Goal: Task Accomplishment & Management: Complete application form

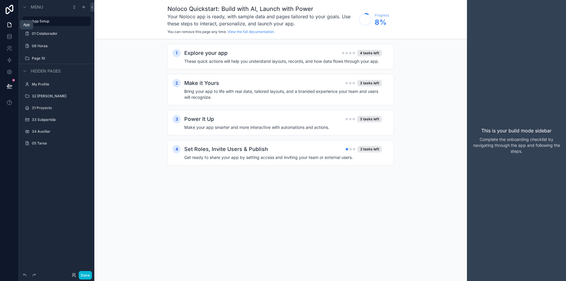
click at [5, 26] on link at bounding box center [9, 25] width 19 height 12
click at [12, 27] on icon at bounding box center [9, 25] width 6 height 6
click at [8, 24] on icon at bounding box center [9, 25] width 6 height 6
click at [42, 32] on label "01 Colaborador" at bounding box center [55, 33] width 47 height 5
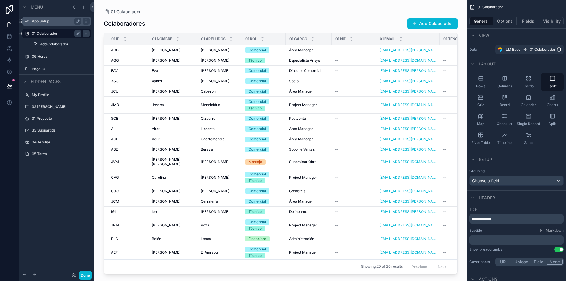
click at [40, 25] on div "App Setup" at bounding box center [57, 21] width 66 height 9
click at [41, 22] on label "App Setup" at bounding box center [55, 21] width 47 height 5
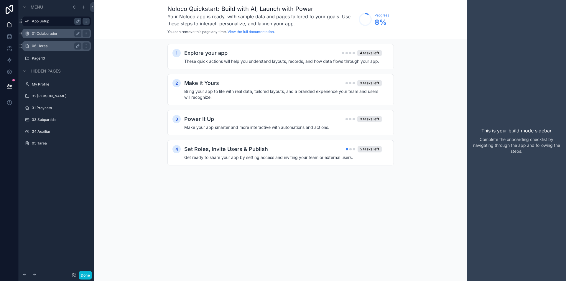
click at [42, 42] on div "06 Horas" at bounding box center [57, 45] width 50 height 7
click at [42, 44] on label "06 Horas" at bounding box center [55, 46] width 47 height 5
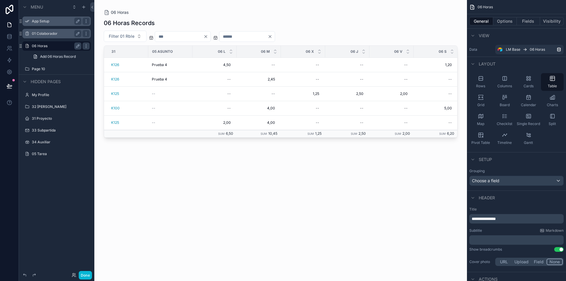
click at [176, 188] on div "scrollable content" at bounding box center [280, 137] width 372 height 274
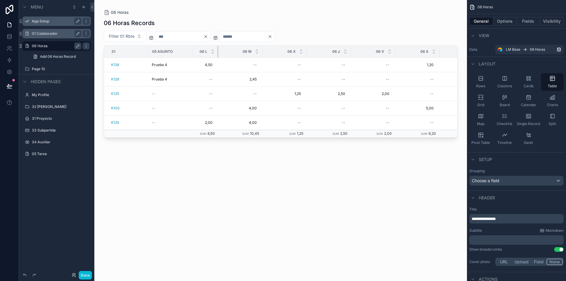
drag, startPoint x: 235, startPoint y: 50, endPoint x: 217, endPoint y: 52, distance: 18.4
click at [217, 52] on div "scrollable content" at bounding box center [218, 52] width 2 height 12
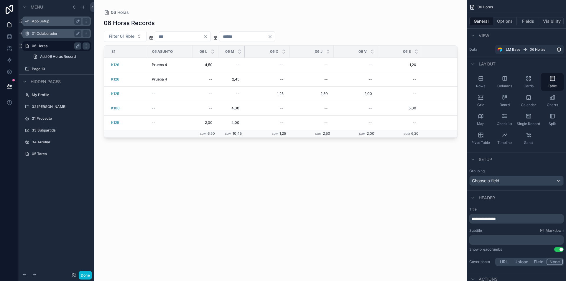
drag, startPoint x: 262, startPoint y: 52, endPoint x: 245, endPoint y: 52, distance: 17.4
click at [245, 52] on div "scrollable content" at bounding box center [245, 52] width 2 height 12
drag, startPoint x: 289, startPoint y: 51, endPoint x: 274, endPoint y: 52, distance: 15.3
click at [271, 50] on div "scrollable content" at bounding box center [271, 52] width 2 height 12
drag, startPoint x: 315, startPoint y: 50, endPoint x: 298, endPoint y: 50, distance: 16.8
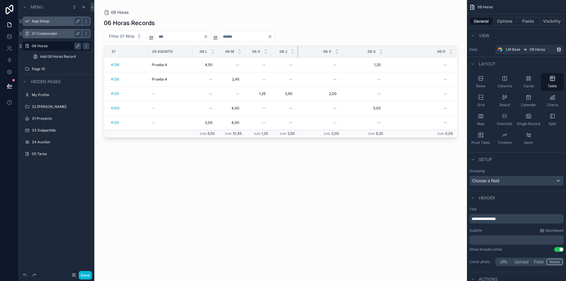
click at [298, 50] on div "scrollable content" at bounding box center [298, 52] width 2 height 12
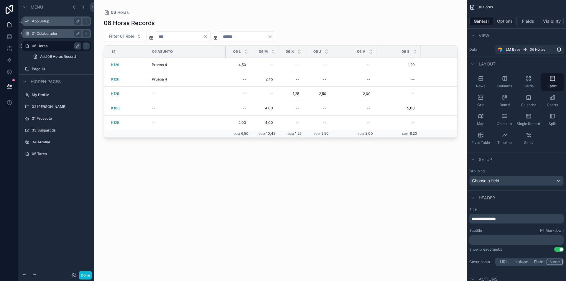
drag, startPoint x: 192, startPoint y: 53, endPoint x: 225, endPoint y: 55, distance: 33.6
click at [225, 55] on div "scrollable content" at bounding box center [226, 52] width 2 height 12
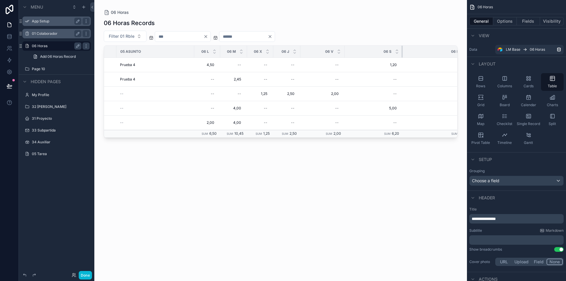
drag, startPoint x: 388, startPoint y: 49, endPoint x: 402, endPoint y: 50, distance: 13.9
click at [402, 50] on div "scrollable content" at bounding box center [402, 52] width 2 height 12
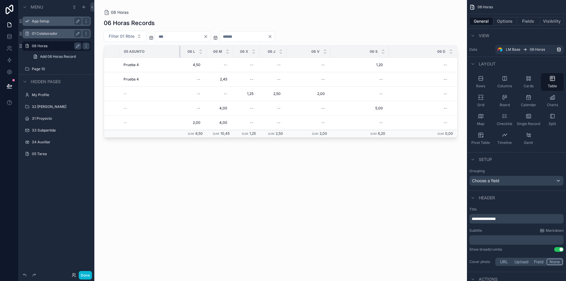
scroll to position [0, 0]
drag, startPoint x: 176, startPoint y: 52, endPoint x: 126, endPoint y: 49, distance: 50.5
click at [126, 49] on tr "31 05 Asunto 06 L 06 M 06 X 06 J 06 V 06 S 06 D" at bounding box center [280, 52] width 353 height 12
drag, startPoint x: 384, startPoint y: 51, endPoint x: 405, endPoint y: 50, distance: 21.5
click at [405, 50] on div "scrollable content" at bounding box center [406, 52] width 2 height 12
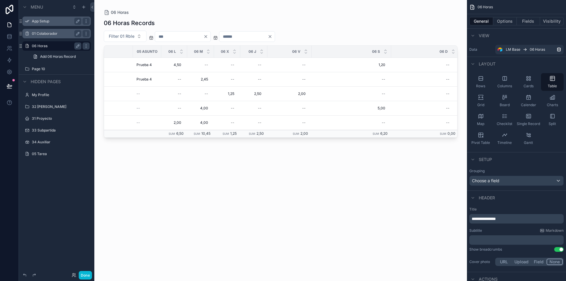
scroll to position [0, 18]
drag, startPoint x: 456, startPoint y: 52, endPoint x: 420, endPoint y: 50, distance: 36.6
click at [421, 50] on th "06 D" at bounding box center [423, 52] width 68 height 12
drag, startPoint x: 388, startPoint y: 50, endPoint x: 435, endPoint y: 50, distance: 46.9
click at [432, 50] on div "scrollable content" at bounding box center [431, 52] width 2 height 12
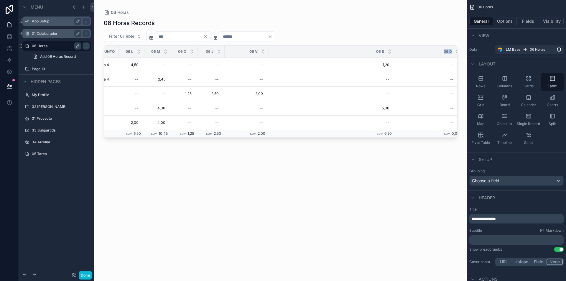
scroll to position [0, 65]
drag, startPoint x: 457, startPoint y: 51, endPoint x: 422, endPoint y: 49, distance: 35.4
click at [422, 49] on div "31 05 Asunto 06 L 06 M 06 X 06 J 06 V 06 S 06 D K126 Prueba 4 Prueba 4 4,50 4,5…" at bounding box center [281, 91] width 354 height 92
click at [413, 50] on div "06 D" at bounding box center [422, 51] width 67 height 11
click at [163, 50] on div "06 M" at bounding box center [151, 51] width 26 height 11
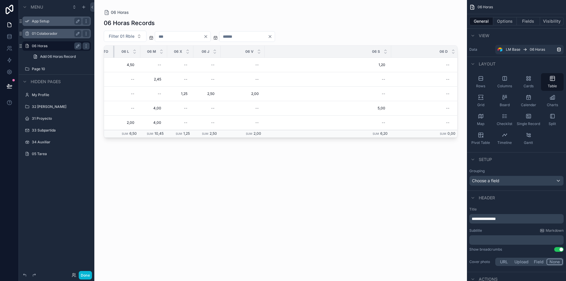
drag, startPoint x: 111, startPoint y: 51, endPoint x: 127, endPoint y: 51, distance: 15.9
click at [127, 51] on tr "31 05 Asunto 06 L 06 M 06 X 06 J 06 V 06 S 06 D" at bounding box center [249, 52] width 420 height 12
drag, startPoint x: 432, startPoint y: 50, endPoint x: 404, endPoint y: 50, distance: 28.0
click at [377, 48] on tr "31 05 Asunto 06 L 06 M 06 X 06 J 06 V 06 S 06 D" at bounding box center [247, 52] width 420 height 12
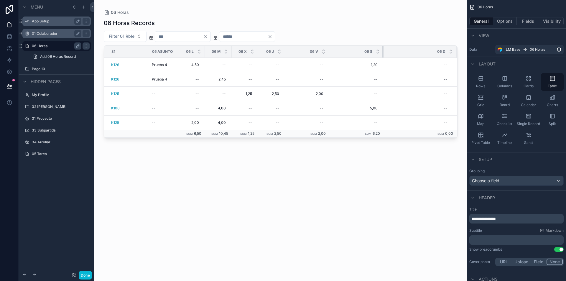
scroll to position [0, 0]
drag, startPoint x: 388, startPoint y: 50, endPoint x: 310, endPoint y: 46, distance: 77.9
click at [310, 46] on tr "31 05 Asunto 06 L 06 M 06 X 06 J 06 V 06 S 06 D" at bounding box center [280, 52] width 353 height 12
drag, startPoint x: 179, startPoint y: 54, endPoint x: 221, endPoint y: 52, distance: 42.2
click at [221, 52] on div "scrollable content" at bounding box center [221, 52] width 2 height 12
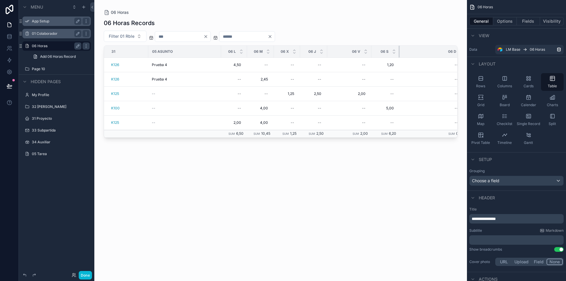
drag, startPoint x: 419, startPoint y: 54, endPoint x: 399, endPoint y: 55, distance: 20.7
click at [399, 55] on div "scrollable content" at bounding box center [399, 52] width 2 height 12
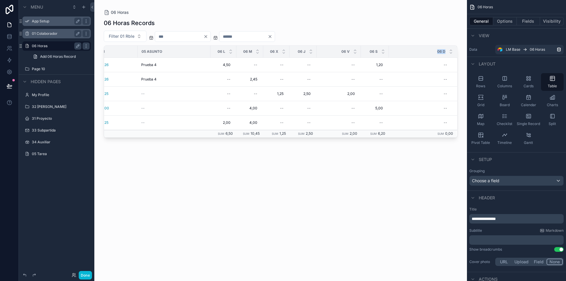
drag, startPoint x: 456, startPoint y: 51, endPoint x: 429, endPoint y: 48, distance: 27.6
click at [429, 48] on table "31 05 Asunto 06 L 06 M 06 X 06 J 06 V 06 S 06 D K126 Prueba 4 Prueba 4 4,50 4,5…" at bounding box center [275, 92] width 364 height 92
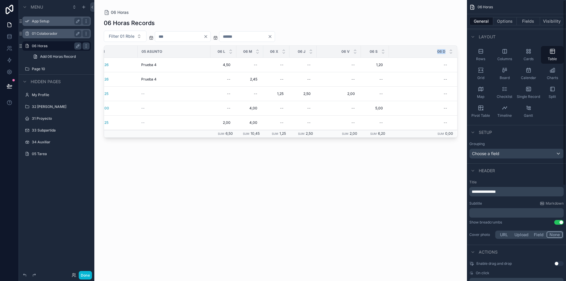
scroll to position [144, 0]
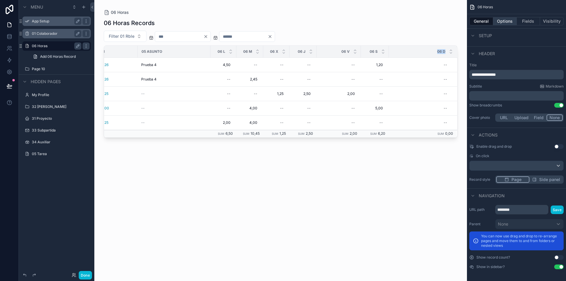
click at [505, 21] on button "Options" at bounding box center [505, 21] width 24 height 8
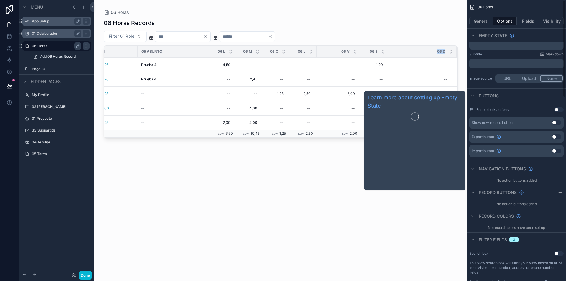
scroll to position [0, 0]
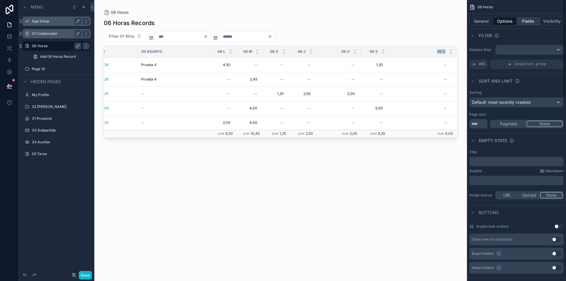
click at [526, 20] on button "Fields" at bounding box center [529, 21] width 24 height 8
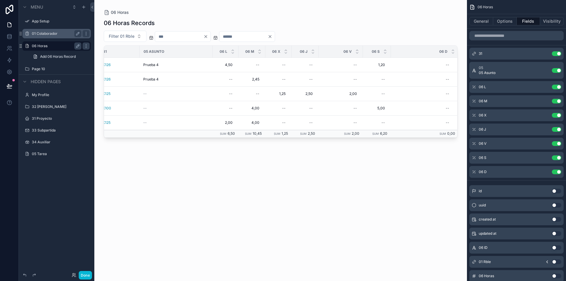
scroll to position [0, 11]
click at [455, 50] on div "31 05 Asunto 06 L 06 M 06 X 06 J 06 V 06 S 06 D K126 Prueba 4 Prueba 4 4,50 4,5…" at bounding box center [281, 91] width 354 height 92
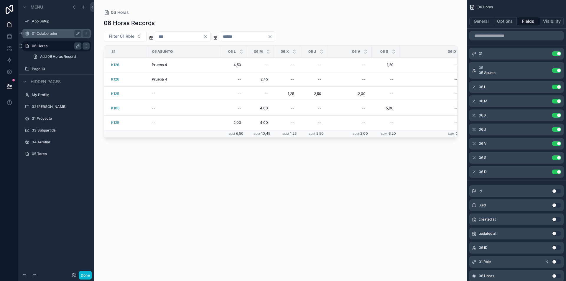
drag, startPoint x: 149, startPoint y: 50, endPoint x: 144, endPoint y: 50, distance: 4.5
click at [144, 50] on tr "31 05 Asunto 06 L 06 M 06 X 06 J 06 V 06 S 06 D" at bounding box center [286, 52] width 364 height 12
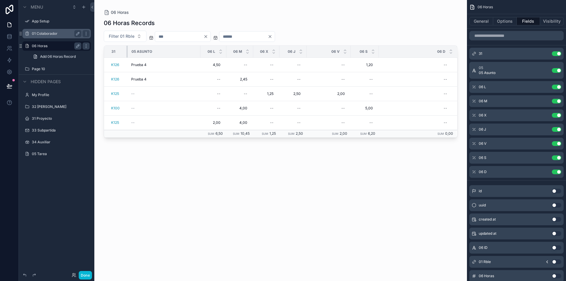
drag, startPoint x: 144, startPoint y: 51, endPoint x: 128, endPoint y: 52, distance: 15.9
click at [127, 50] on div "scrollable content" at bounding box center [127, 52] width 2 height 12
click at [10, 9] on icon at bounding box center [10, 9] width 8 height 9
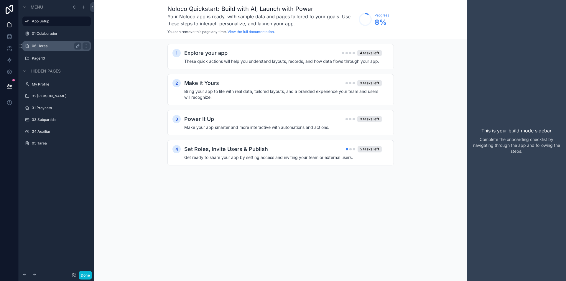
click at [44, 48] on label "06 Horas" at bounding box center [55, 46] width 47 height 5
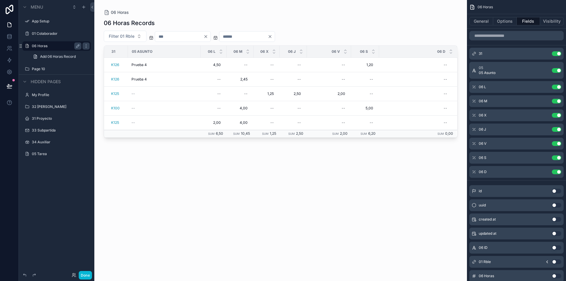
click at [139, 94] on div "scrollable content" at bounding box center [280, 137] width 372 height 274
click at [146, 95] on div "--" at bounding box center [164, 93] width 66 height 5
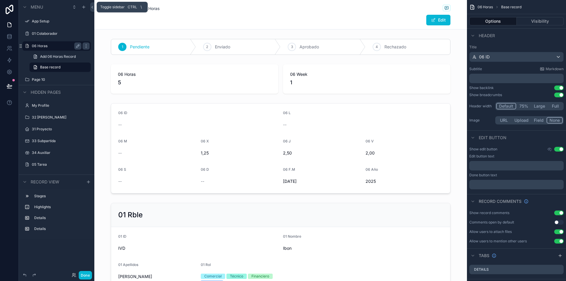
click at [89, 9] on div "Menu" at bounding box center [56, 7] width 75 height 14
click at [92, 9] on icon at bounding box center [92, 7] width 4 height 4
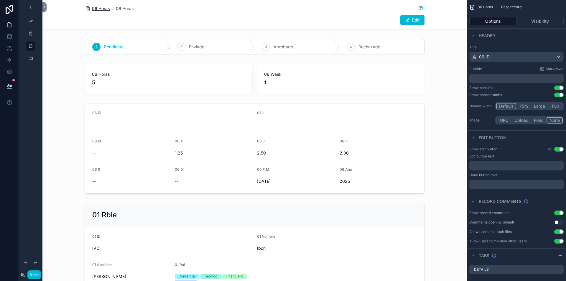
click at [96, 9] on span "06 Horas" at bounding box center [101, 9] width 18 height 6
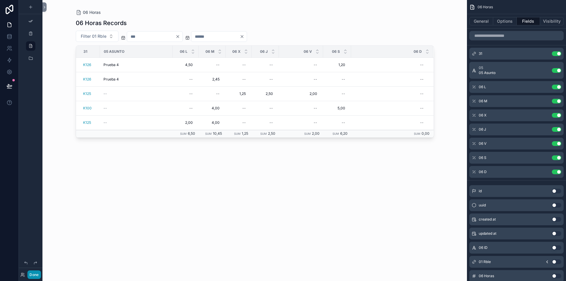
click at [34, 276] on button "Done" at bounding box center [33, 274] width 13 height 9
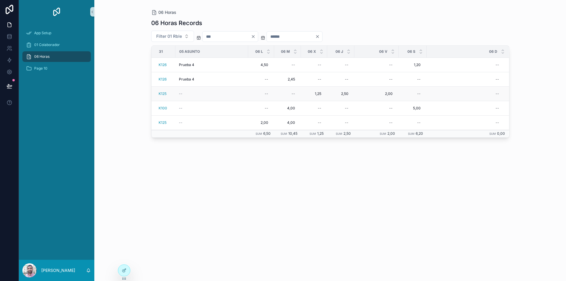
click at [189, 93] on div "--" at bounding box center [212, 93] width 66 height 5
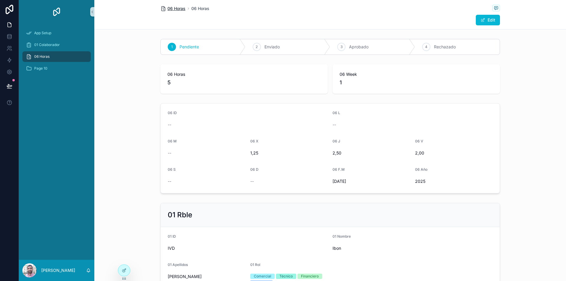
click at [171, 9] on span "06 Horas" at bounding box center [176, 9] width 18 height 6
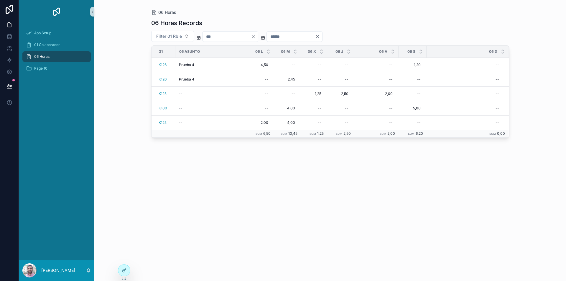
click at [291, 38] on input "*" at bounding box center [291, 36] width 48 height 8
click at [319, 36] on icon "Clear" at bounding box center [317, 36] width 2 height 2
click at [297, 33] on input "scrollable content" at bounding box center [291, 36] width 48 height 8
drag, startPoint x: 296, startPoint y: 39, endPoint x: 283, endPoint y: 38, distance: 13.3
click at [283, 38] on input "*" at bounding box center [291, 36] width 48 height 8
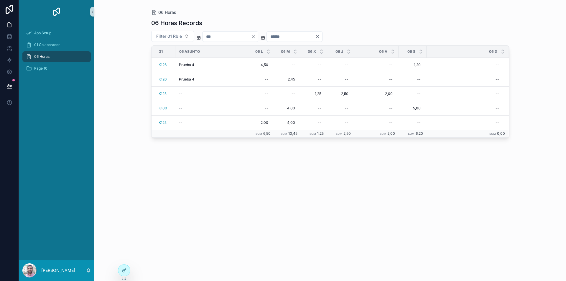
type input "*"
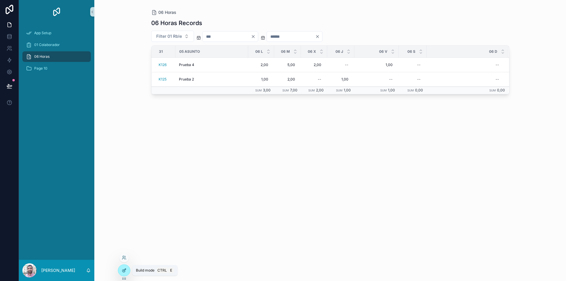
click at [121, 271] on div at bounding box center [124, 270] width 12 height 11
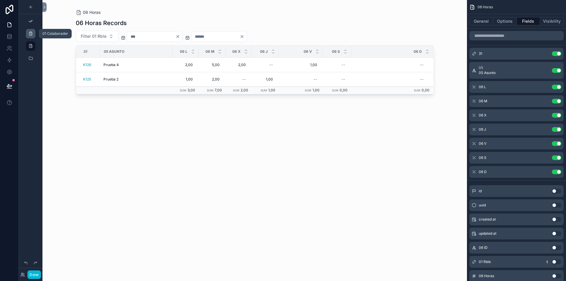
click at [31, 34] on icon "scrollable content" at bounding box center [30, 33] width 5 height 5
click at [33, 35] on div "scrollable content" at bounding box center [30, 33] width 7 height 9
click at [34, 274] on button "Done" at bounding box center [33, 274] width 13 height 9
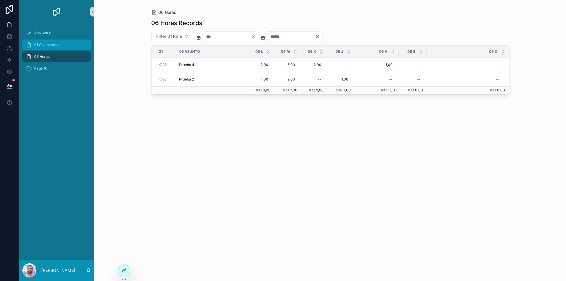
click at [52, 47] on div "01 Colaborador" at bounding box center [56, 44] width 61 height 9
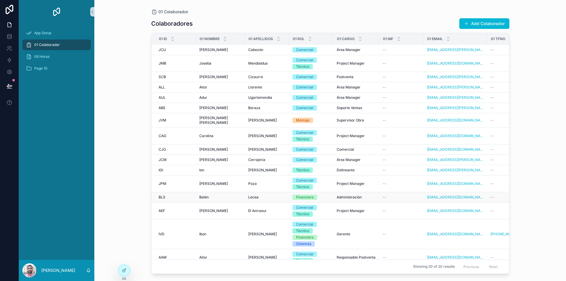
scroll to position [48, 0]
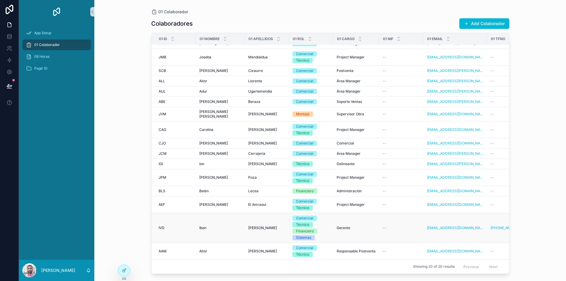
click at [163, 228] on td "IVD IVD" at bounding box center [173, 228] width 44 height 30
click at [163, 225] on span "IVD" at bounding box center [162, 227] width 6 height 5
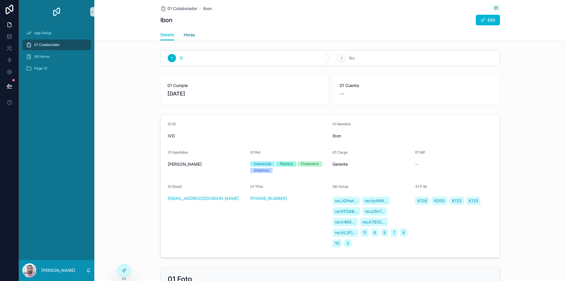
click at [187, 35] on span "Horas" at bounding box center [189, 35] width 11 height 6
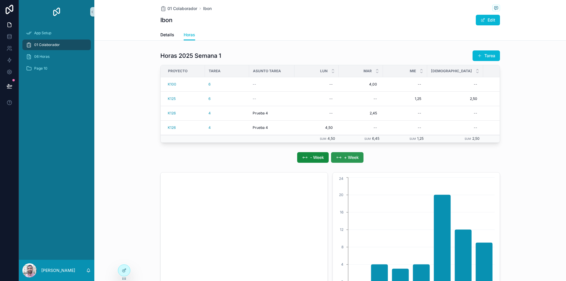
click at [344, 160] on span "+ Week" at bounding box center [351, 157] width 15 height 6
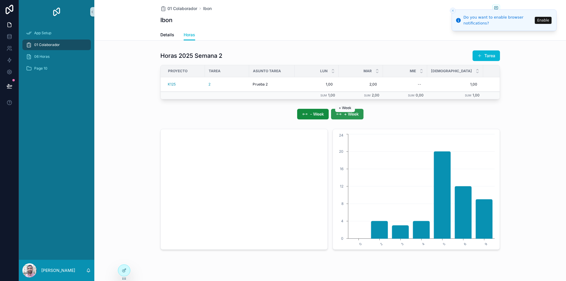
click at [347, 117] on span "+ Week" at bounding box center [351, 114] width 15 height 6
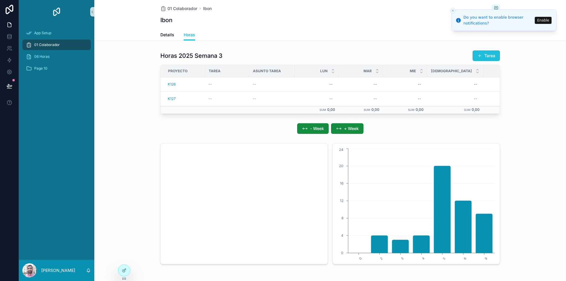
click at [481, 55] on button "Tarea" at bounding box center [485, 55] width 27 height 11
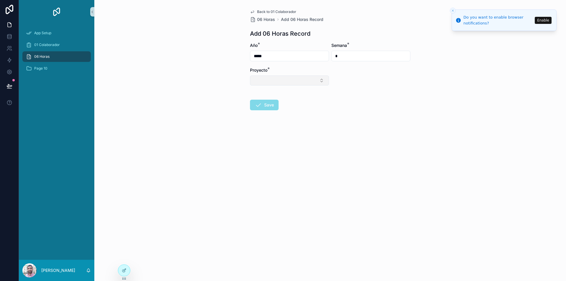
click at [312, 77] on button "Select Button" at bounding box center [289, 80] width 79 height 10
click at [268, 163] on div "K128" at bounding box center [289, 160] width 76 height 9
click at [352, 82] on button "Select Button" at bounding box center [370, 80] width 79 height 10
click at [389, 67] on div "Tarea *" at bounding box center [370, 70] width 79 height 6
click at [376, 80] on button "Select Button" at bounding box center [370, 80] width 79 height 10
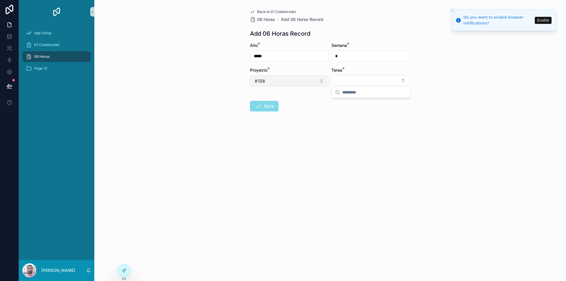
click at [293, 81] on button "K128" at bounding box center [289, 80] width 79 height 11
click at [270, 126] on div "K000" at bounding box center [289, 123] width 76 height 9
click at [362, 81] on button "Select Button" at bounding box center [370, 80] width 79 height 10
click at [295, 82] on button "K000" at bounding box center [289, 80] width 79 height 11
click at [287, 144] on div "K125" at bounding box center [289, 142] width 76 height 9
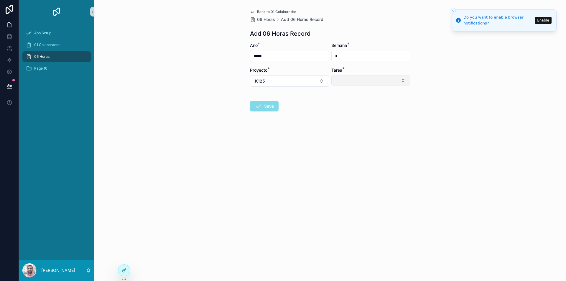
click at [354, 81] on button "Select Button" at bounding box center [370, 80] width 79 height 10
click at [347, 116] on div "3" at bounding box center [371, 112] width 76 height 9
click at [342, 85] on button "3" at bounding box center [370, 80] width 79 height 11
click at [344, 133] on div "5" at bounding box center [371, 132] width 76 height 9
click at [348, 85] on button "5" at bounding box center [370, 80] width 79 height 11
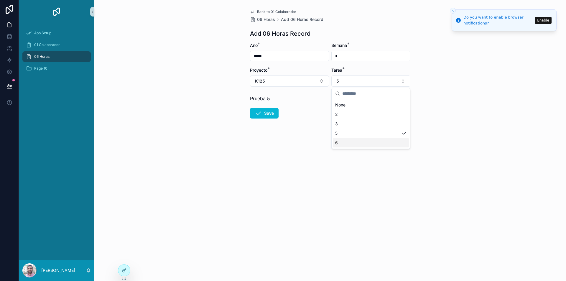
click at [346, 141] on div "6" at bounding box center [371, 142] width 76 height 9
click at [355, 82] on button "6" at bounding box center [370, 80] width 79 height 11
click at [350, 116] on div "2" at bounding box center [371, 114] width 76 height 9
click at [266, 111] on button "Save" at bounding box center [264, 113] width 29 height 11
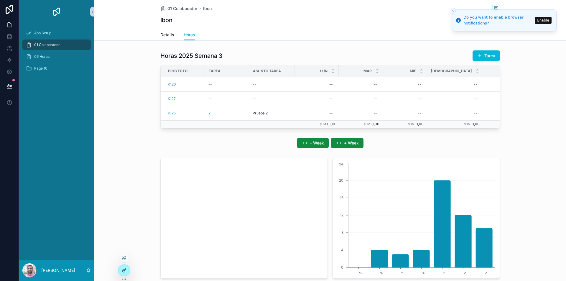
click at [124, 266] on div at bounding box center [124, 270] width 12 height 11
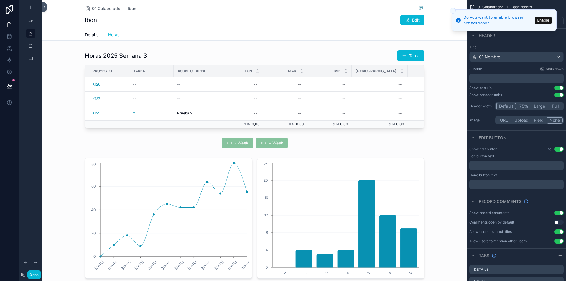
click at [44, 8] on icon at bounding box center [44, 7] width 4 height 4
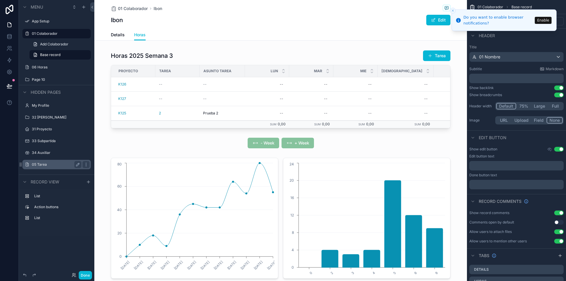
click at [48, 168] on div "05 Tarea" at bounding box center [57, 164] width 66 height 9
click at [37, 164] on label "05 Tarea" at bounding box center [55, 164] width 47 height 5
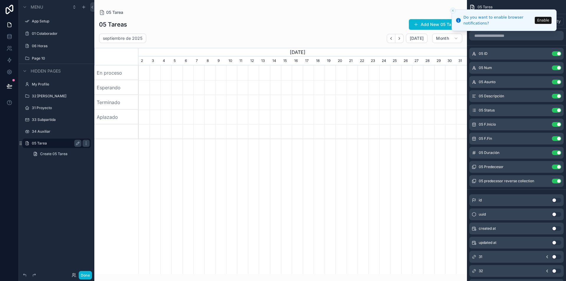
scroll to position [0, 328]
click at [41, 43] on div "06 Horas" at bounding box center [57, 45] width 50 height 7
click at [41, 47] on label "06 Horas" at bounding box center [55, 46] width 47 height 5
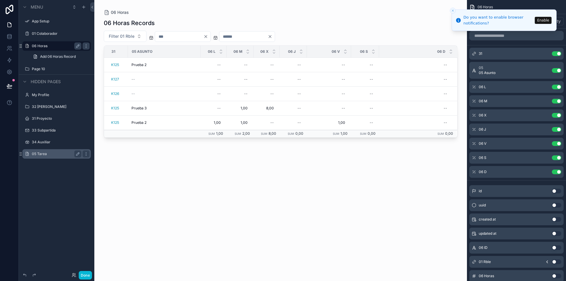
click at [42, 152] on label "05 Tarea" at bounding box center [55, 153] width 47 height 5
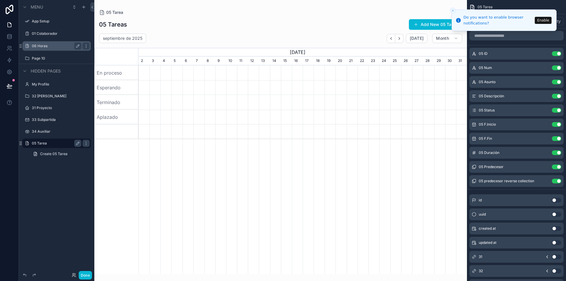
scroll to position [0, 328]
click at [454, 11] on icon "Close toast" at bounding box center [453, 11] width 4 height 4
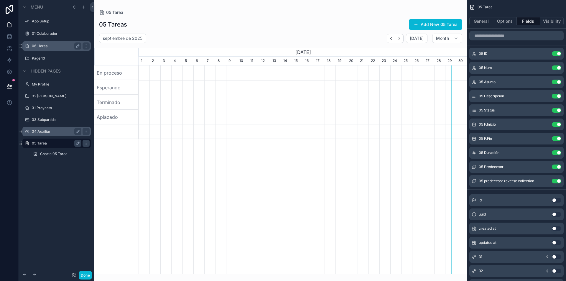
click at [44, 131] on label "34 Auxiliar" at bounding box center [55, 131] width 47 height 5
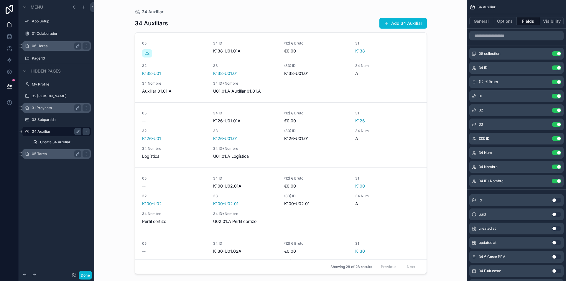
click at [44, 108] on label "31 Proyecto" at bounding box center [55, 107] width 47 height 5
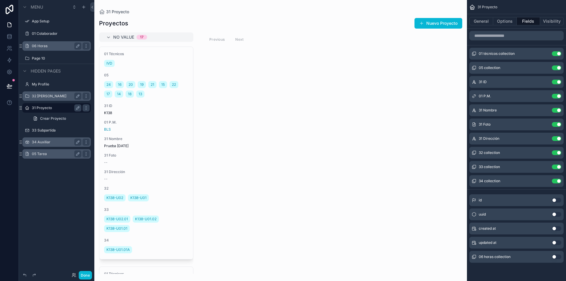
click at [39, 97] on label "32 [PERSON_NAME]" at bounding box center [55, 96] width 47 height 5
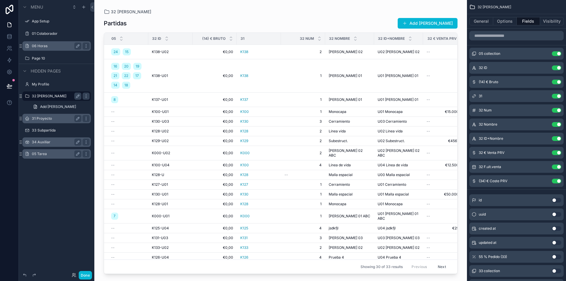
click at [41, 154] on label "05 Tarea" at bounding box center [55, 153] width 47 height 5
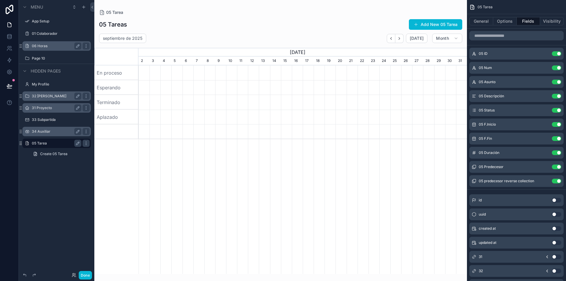
scroll to position [0, 328]
click at [481, 22] on button "General" at bounding box center [481, 21] width 24 height 8
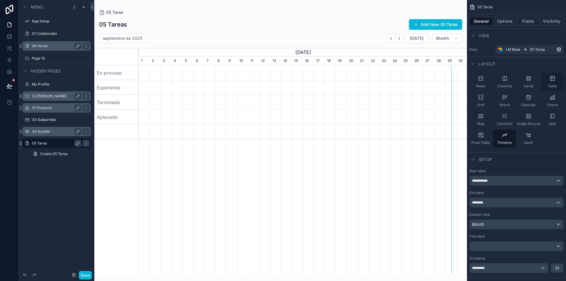
click at [548, 80] on div "Table" at bounding box center [552, 82] width 23 height 18
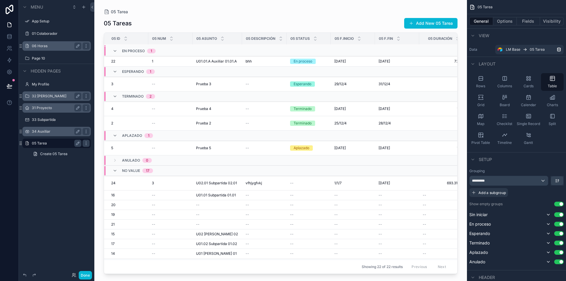
scroll to position [0, 0]
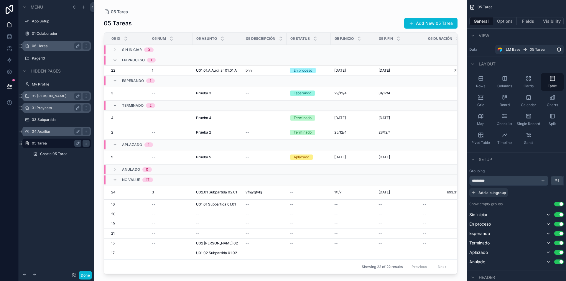
click at [281, 272] on div "scrollable content" at bounding box center [280, 137] width 372 height 274
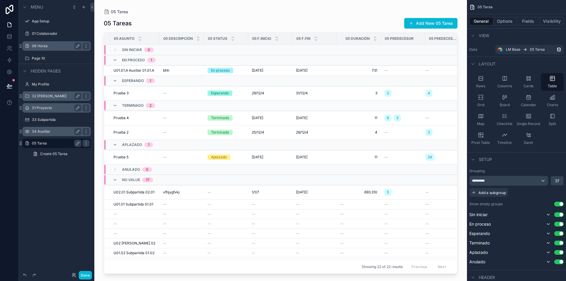
scroll to position [0, 98]
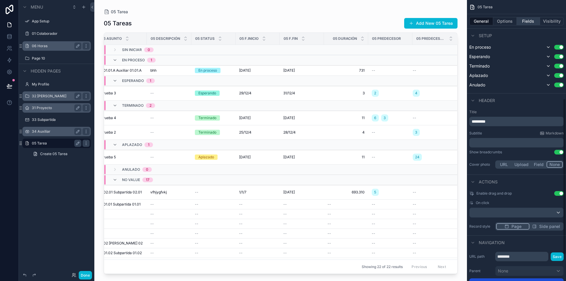
click at [522, 21] on button "Fields" at bounding box center [529, 21] width 24 height 8
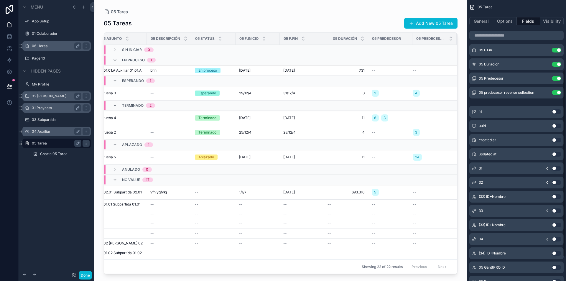
scroll to position [118, 0]
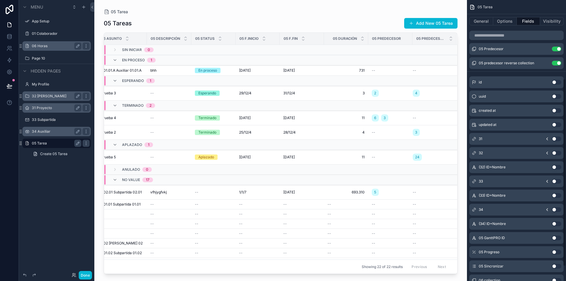
click at [554, 209] on button "Use setting" at bounding box center [556, 209] width 9 height 5
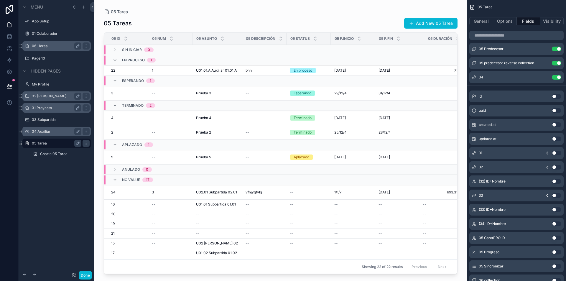
drag, startPoint x: 555, startPoint y: 196, endPoint x: 556, endPoint y: 208, distance: 11.8
click at [556, 206] on div "id Use setting uuid Use setting created at Use setting updated at Use setting 3…" at bounding box center [516, 187] width 99 height 198
click at [556, 222] on button "Use setting" at bounding box center [556, 223] width 9 height 5
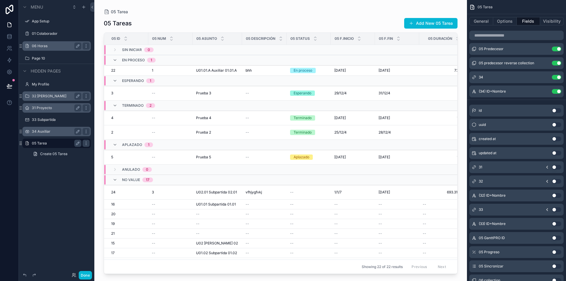
click at [555, 222] on button "Use setting" at bounding box center [556, 223] width 9 height 5
click at [555, 208] on button "Use setting" at bounding box center [556, 209] width 9 height 5
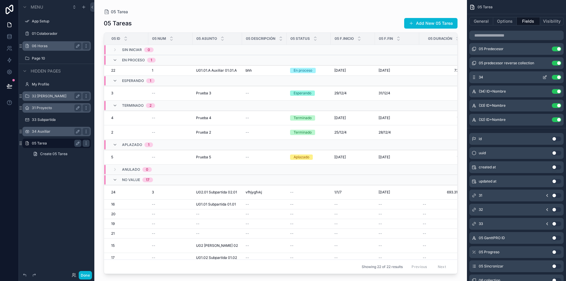
click at [555, 79] on button "Use setting" at bounding box center [556, 77] width 9 height 5
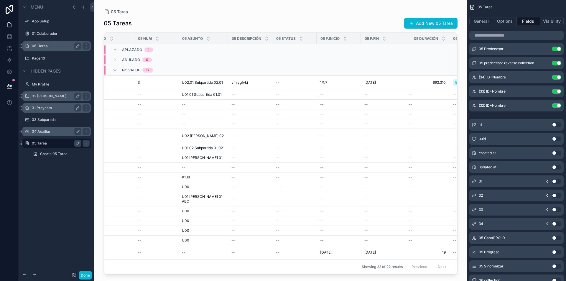
scroll to position [113, 15]
